Goal: Information Seeking & Learning: Learn about a topic

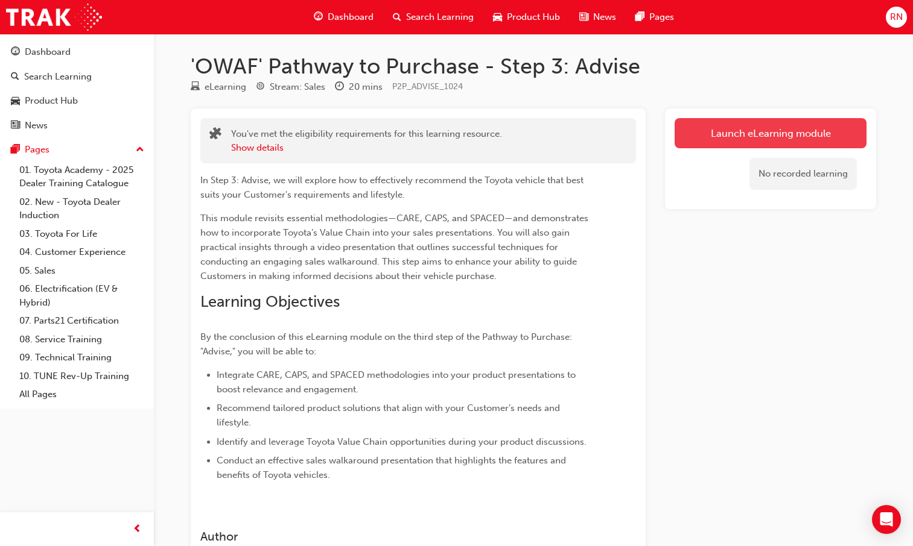
click at [723, 134] on link "Launch eLearning module" at bounding box center [770, 133] width 192 height 30
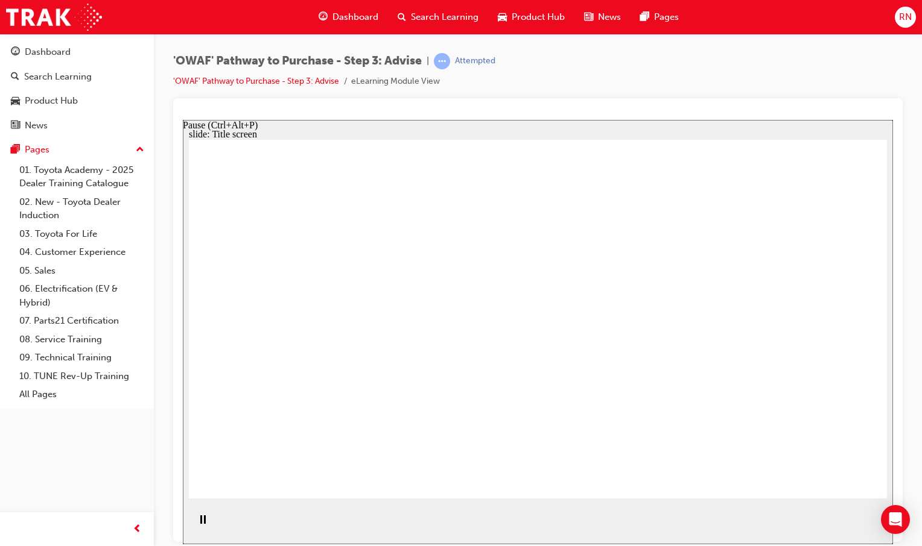
click at [193, 522] on div "Pause (Ctrl+Alt+P)" at bounding box center [202, 525] width 21 height 21
click at [198, 524] on icon "Play (Ctrl+Alt+P)" at bounding box center [202, 519] width 8 height 9
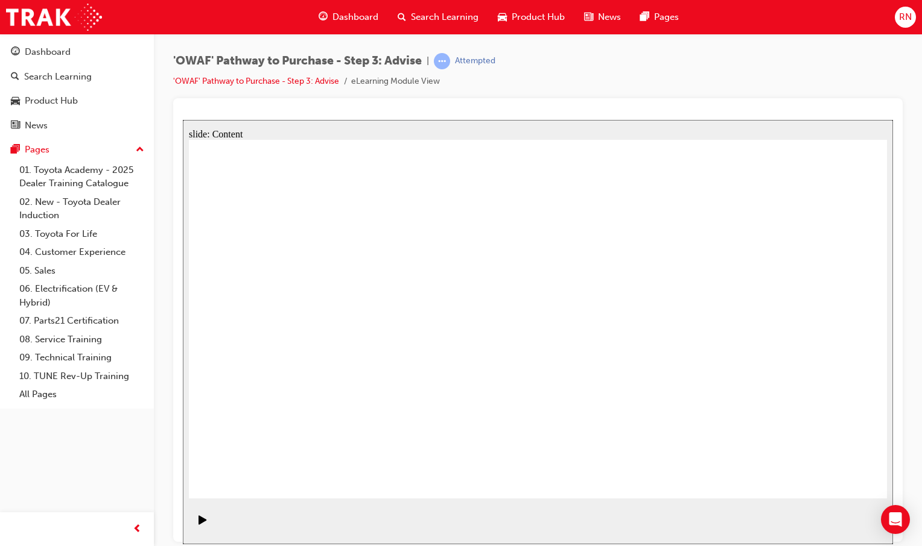
click at [195, 523] on div "Pause (Ctrl+Alt+P)" at bounding box center [202, 525] width 21 height 21
